Goal: Task Accomplishment & Management: Manage account settings

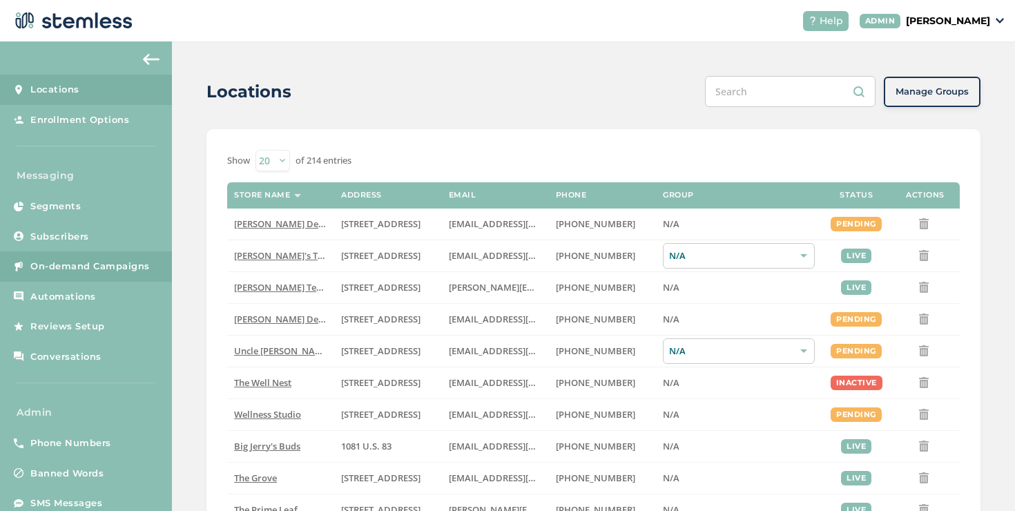
click at [133, 268] on span "On-demand Campaigns" at bounding box center [90, 267] width 120 height 14
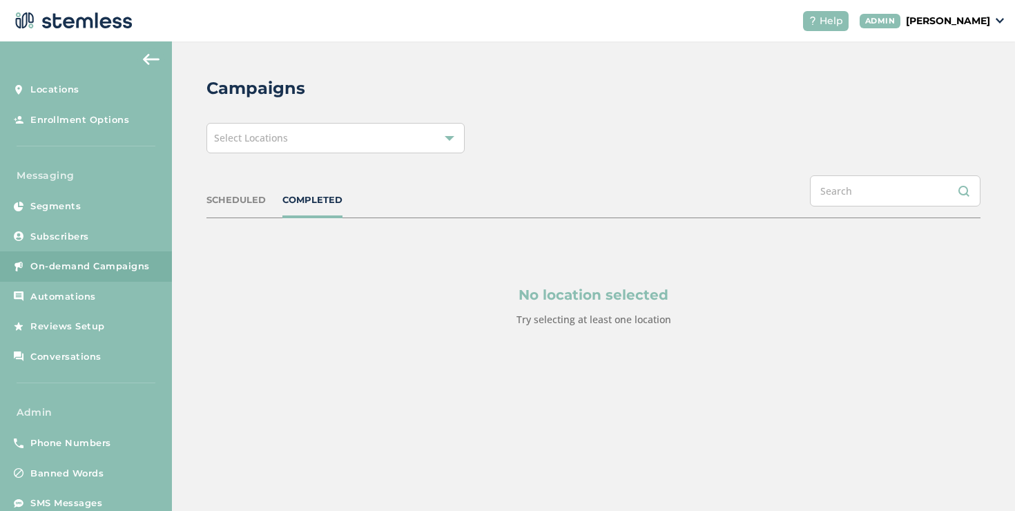
click at [305, 146] on div "Select Locations" at bounding box center [336, 138] width 258 height 30
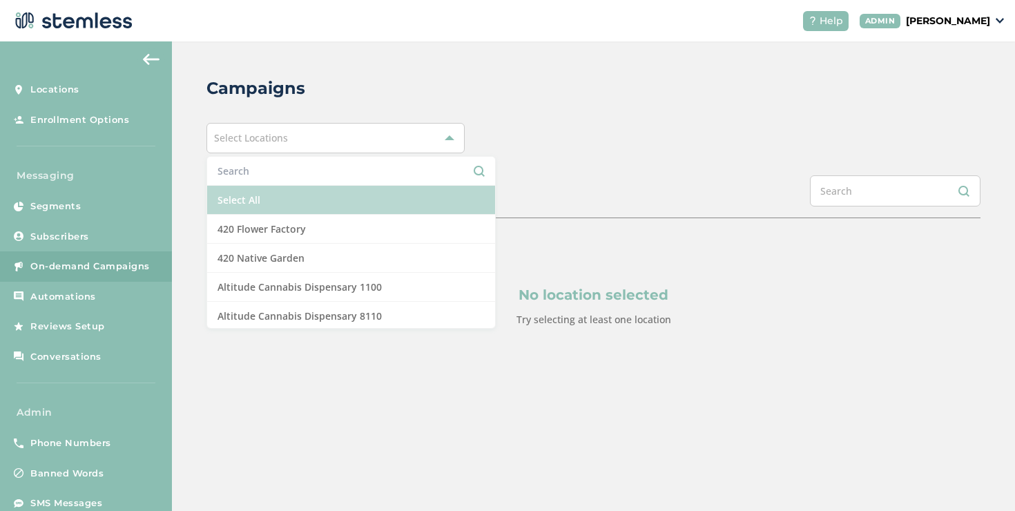
click at [265, 193] on li "Select All" at bounding box center [351, 200] width 288 height 29
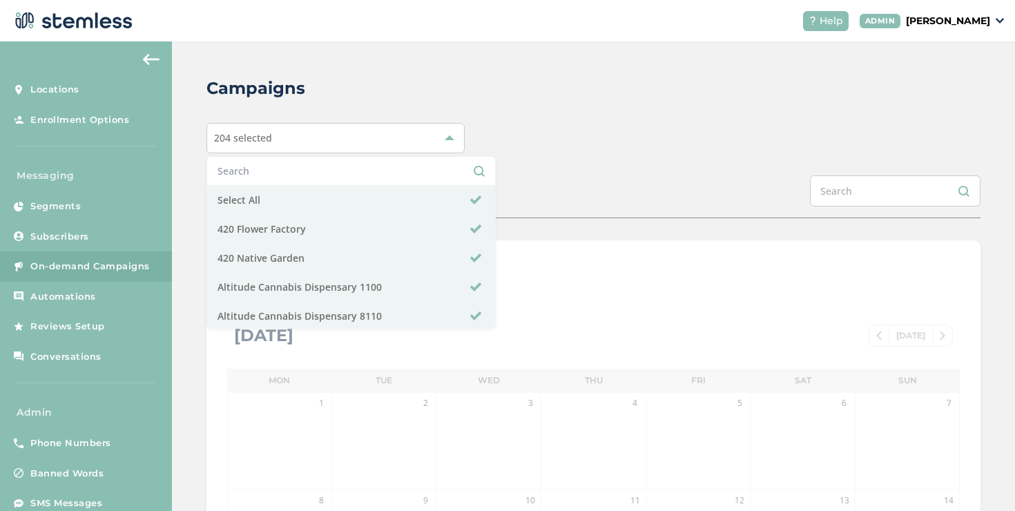
click at [579, 156] on div "Campaigns 204 selected Select All 420 Flower Factory 420 Native Garden Altitude…" at bounding box center [593, 488] width 843 height 894
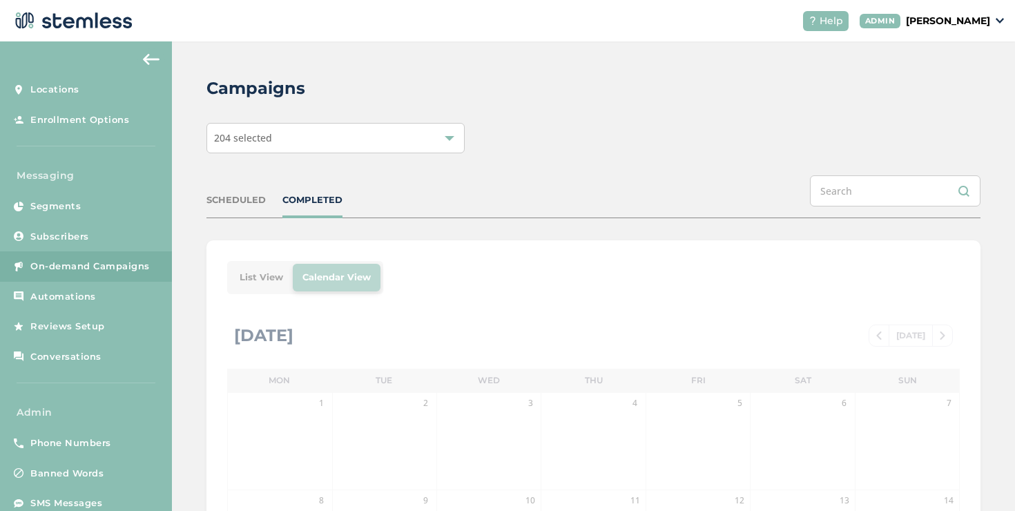
click at [249, 200] on div "SCHEDULED" at bounding box center [236, 200] width 59 height 14
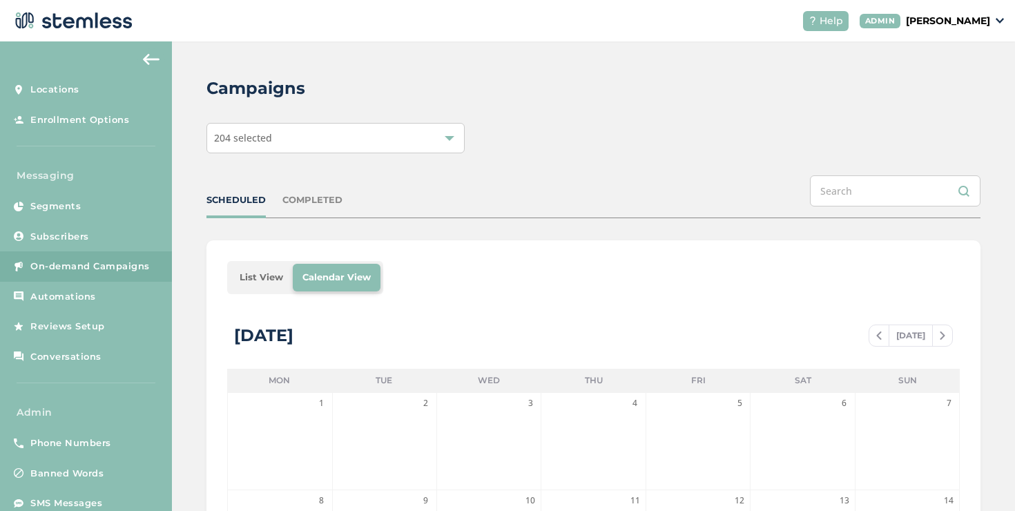
click at [258, 278] on li "List View" at bounding box center [261, 278] width 63 height 28
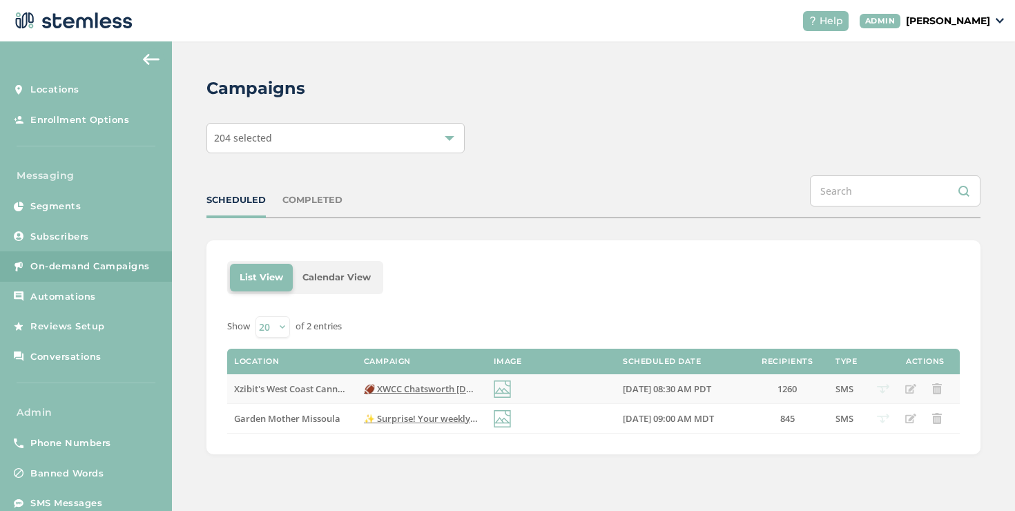
click at [388, 391] on span "🏈 XWCC Chatsworth [DATE] Night Football! 🏈 Wear ANY football jersey and get 55%…" at bounding box center [722, 389] width 716 height 12
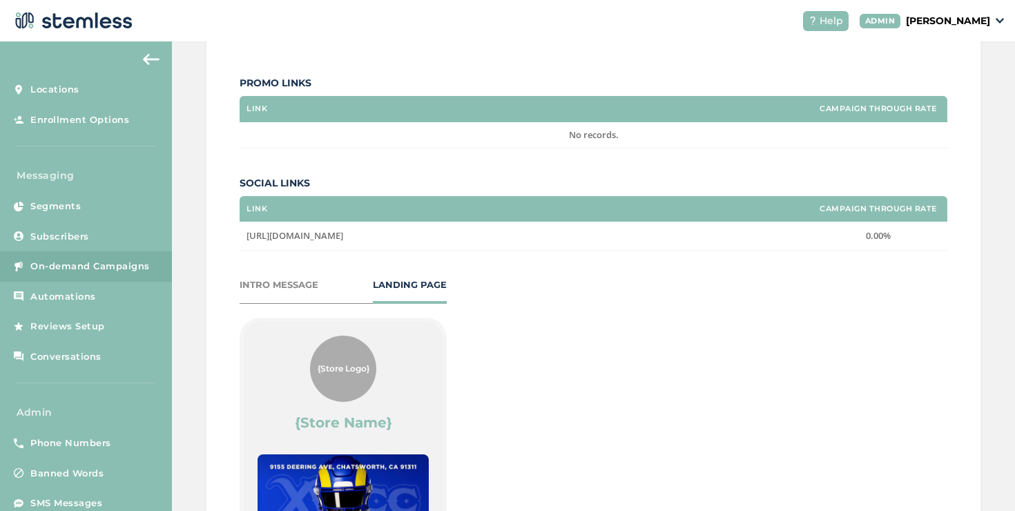
click at [314, 287] on div "INTRO MESSAGE" at bounding box center [279, 285] width 79 height 14
